Goal: Navigation & Orientation: Find specific page/section

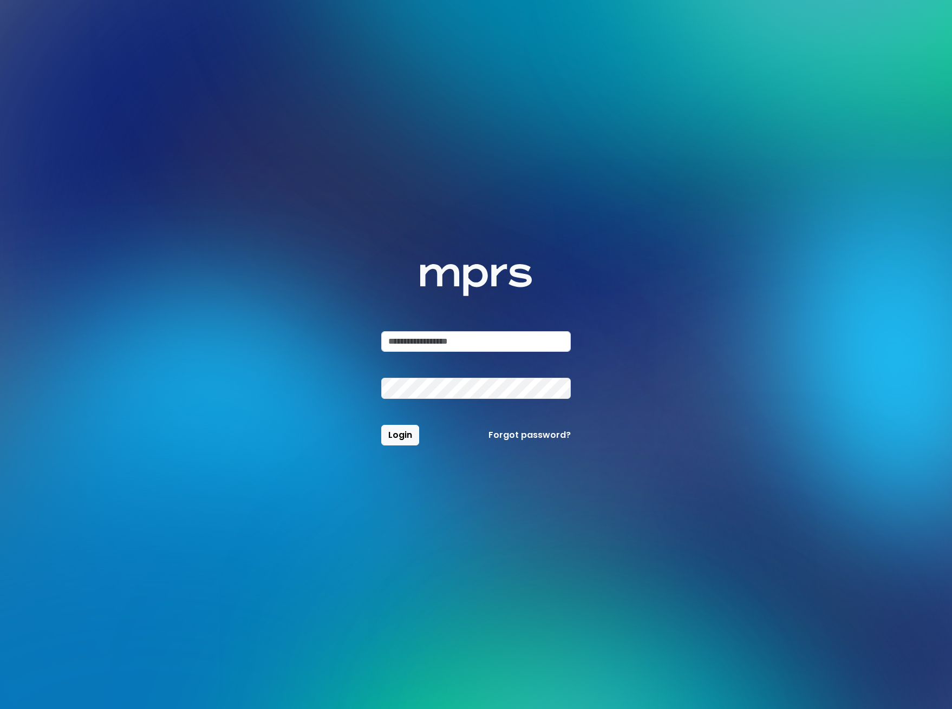
type input "**********"
click at [400, 435] on button "Login" at bounding box center [400, 435] width 38 height 21
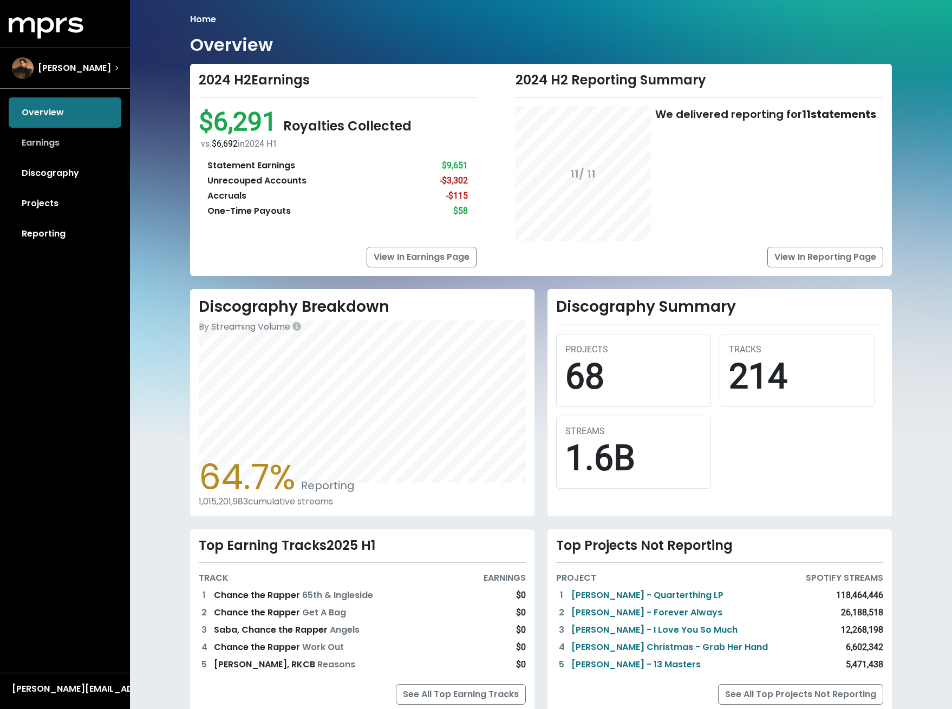
click at [46, 148] on link "Earnings" at bounding box center [65, 143] width 113 height 30
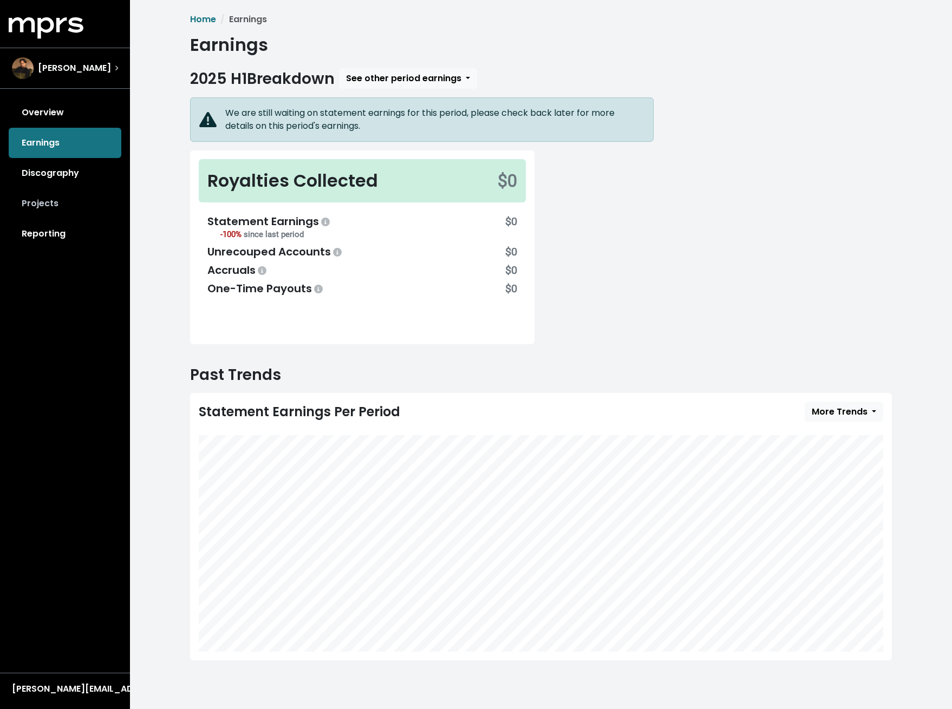
click at [36, 210] on link "Projects" at bounding box center [65, 203] width 113 height 30
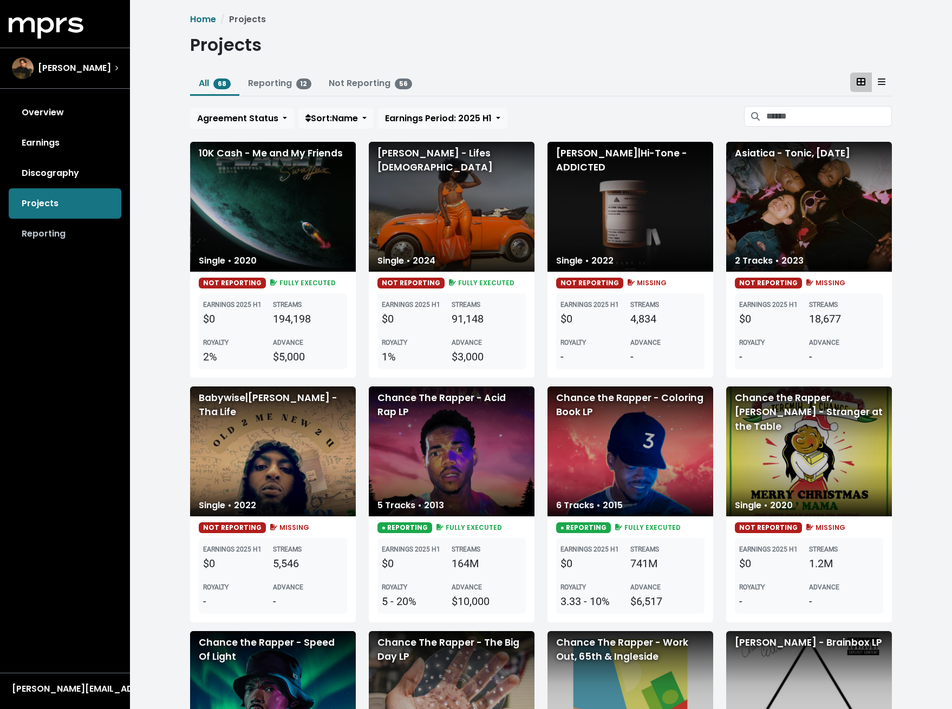
click at [45, 236] on link "Reporting" at bounding box center [65, 234] width 113 height 30
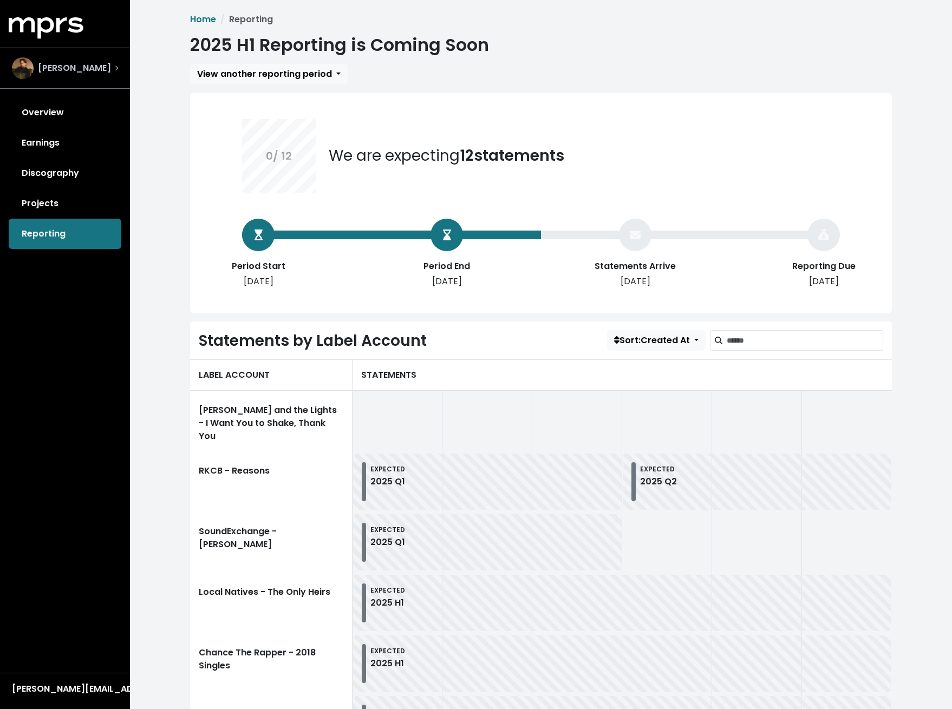
click at [63, 64] on span "[PERSON_NAME]" at bounding box center [74, 68] width 73 height 13
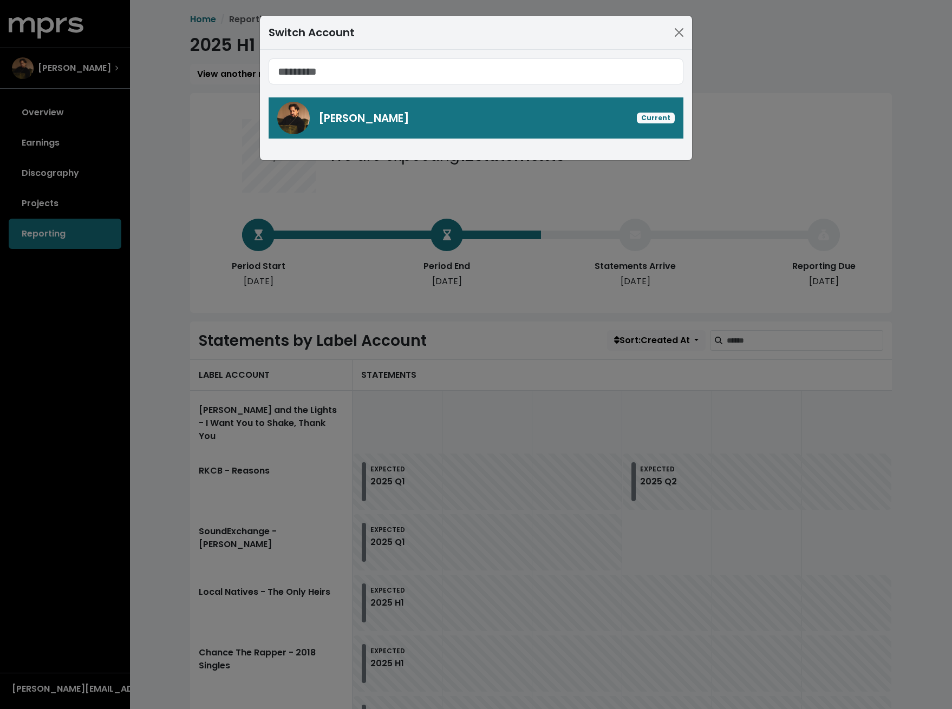
click at [65, 99] on div "Switch Account [PERSON_NAME] Current" at bounding box center [476, 354] width 952 height 709
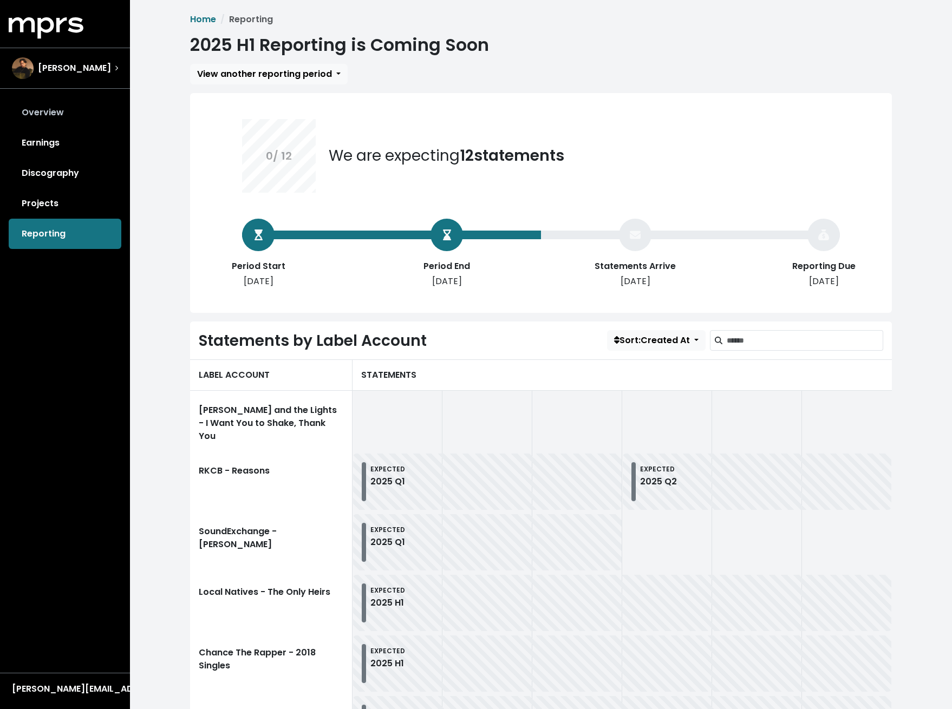
click at [51, 122] on link "Overview" at bounding box center [65, 112] width 113 height 30
